Goal: Transaction & Acquisition: Obtain resource

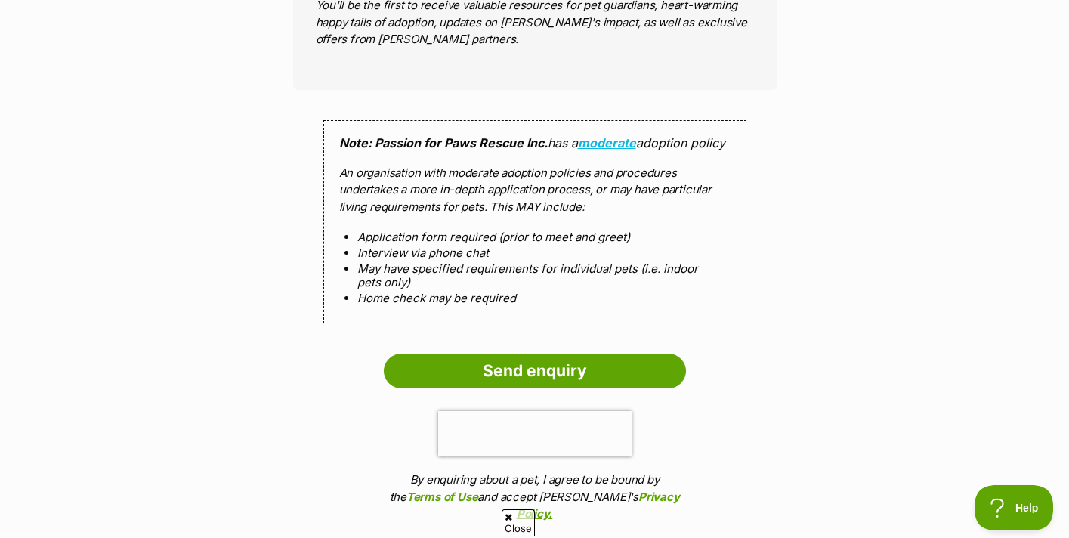
scroll to position [1951, 0]
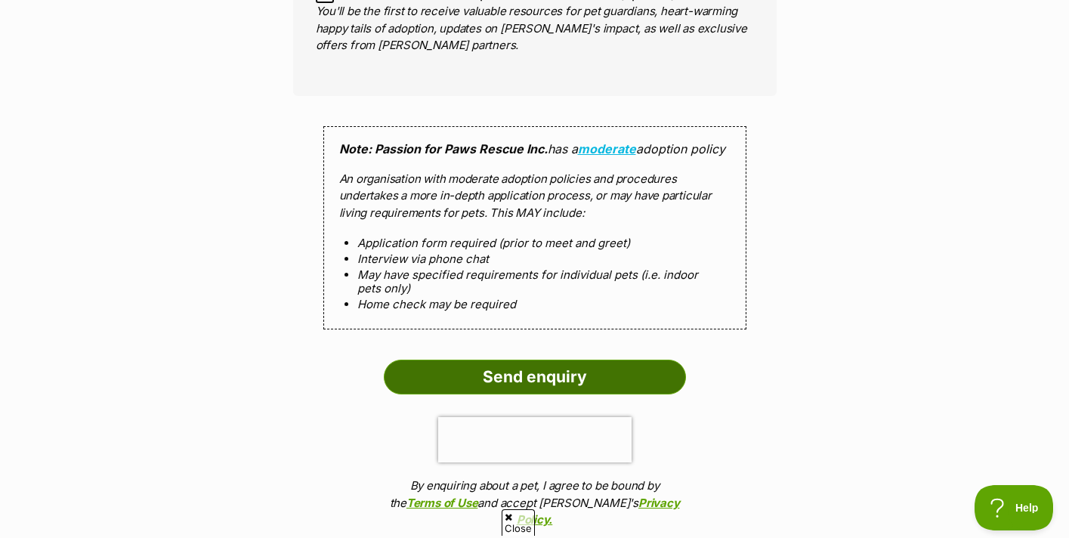
click at [544, 379] on input "Send enquiry" at bounding box center [535, 377] width 302 height 35
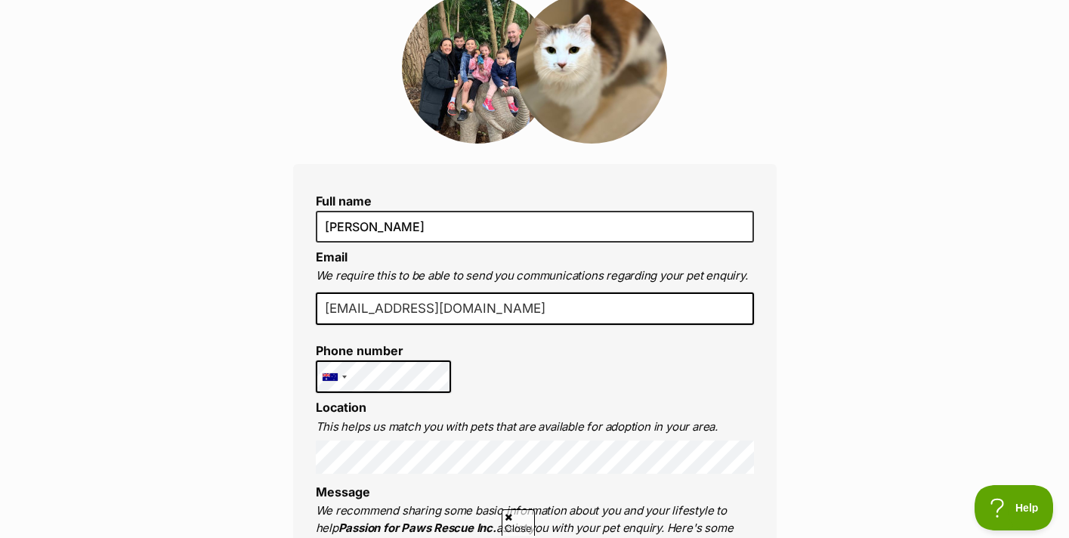
scroll to position [0, 0]
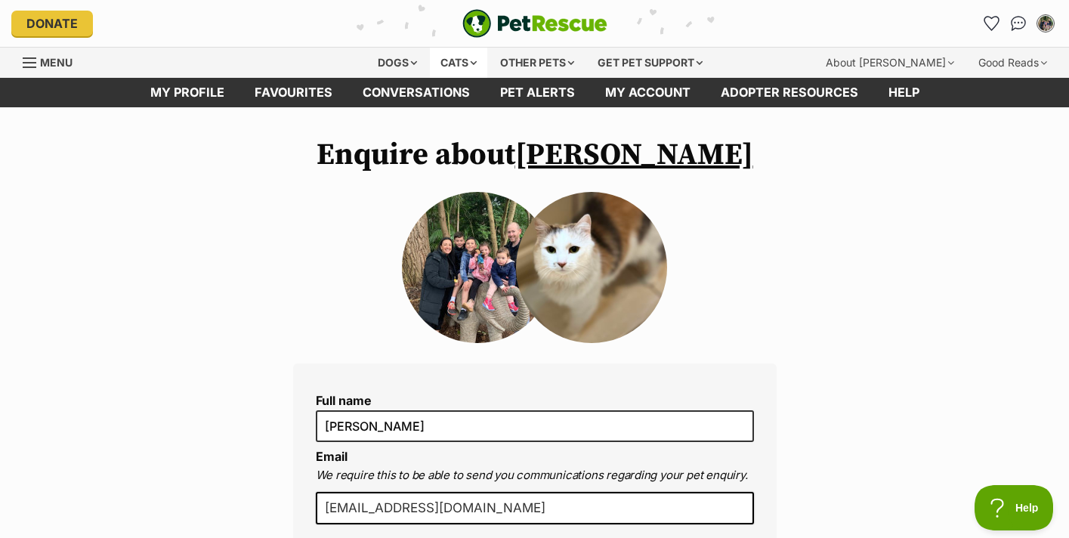
click at [471, 64] on div "Cats" at bounding box center [458, 63] width 57 height 30
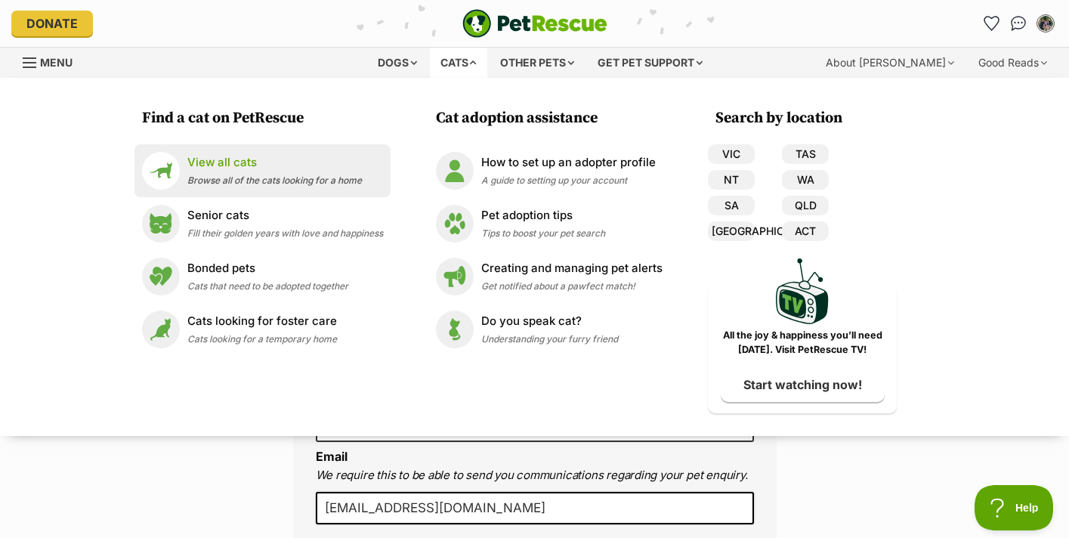
click at [299, 174] on div "View all cats Browse all of the cats looking for a home" at bounding box center [274, 170] width 174 height 32
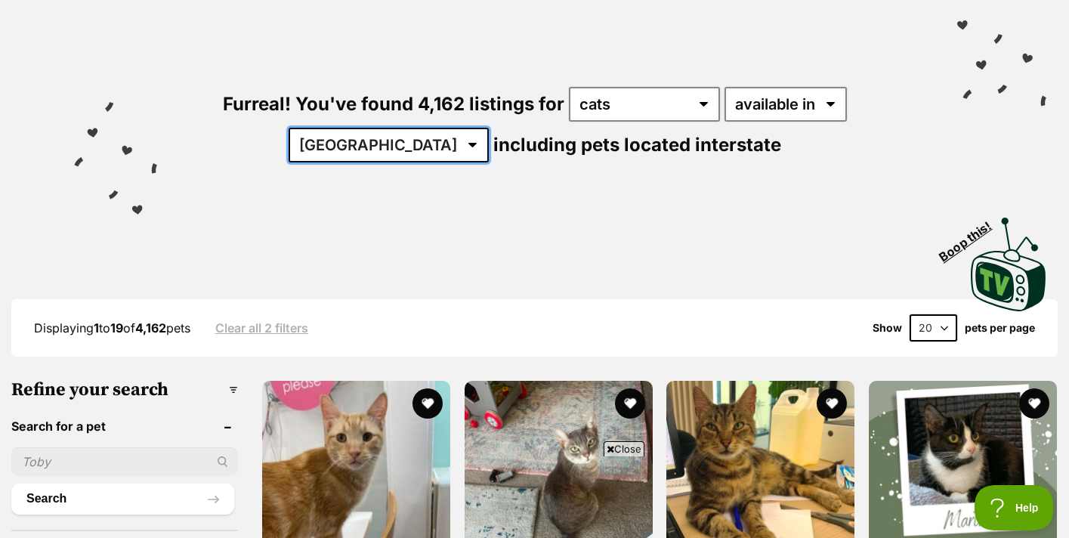
click at [381, 145] on select "Australia ACT NSW NT QLD SA TAS VIC WA" at bounding box center [389, 145] width 200 height 35
select select "VIC"
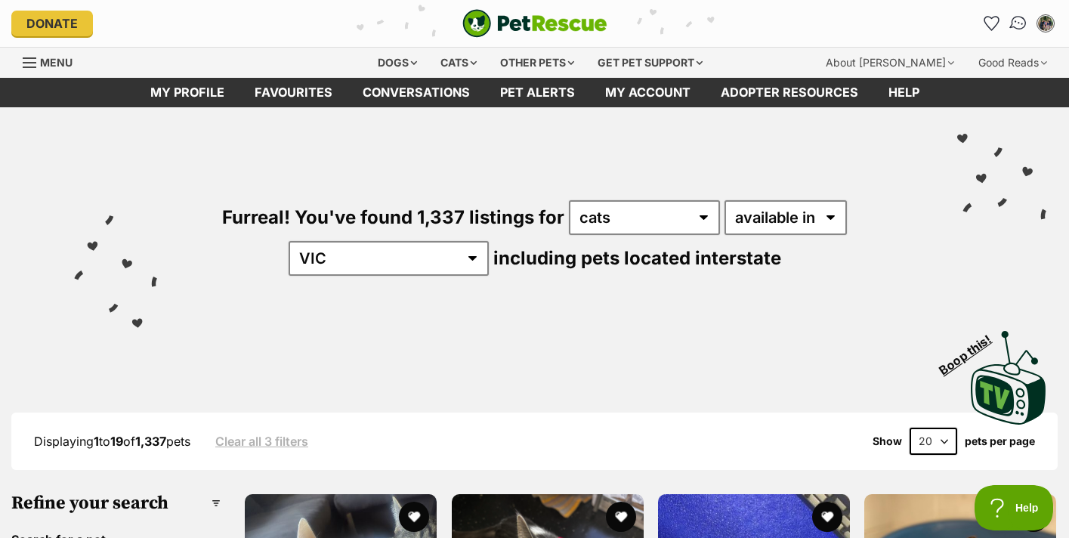
click at [1015, 29] on img "Conversations" at bounding box center [1018, 24] width 20 height 20
